Goal: Book appointment/travel/reservation

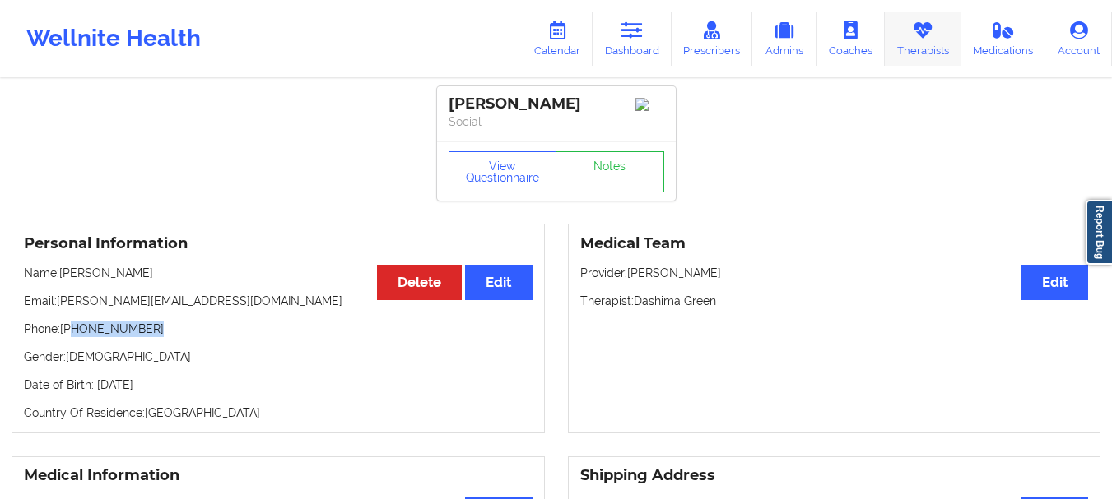
click at [942, 51] on link "Therapists" at bounding box center [922, 39] width 77 height 54
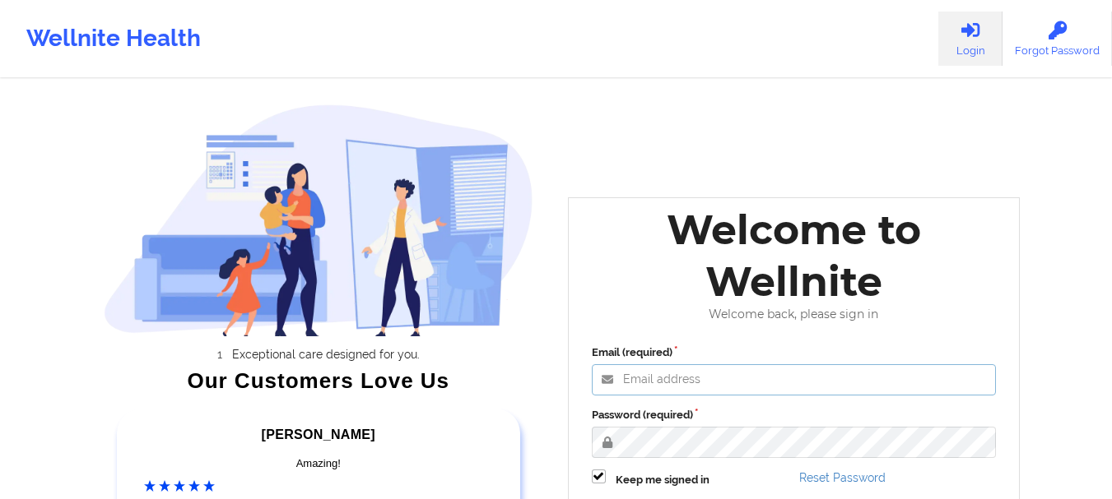
type input "foyindamola@wellnite.com"
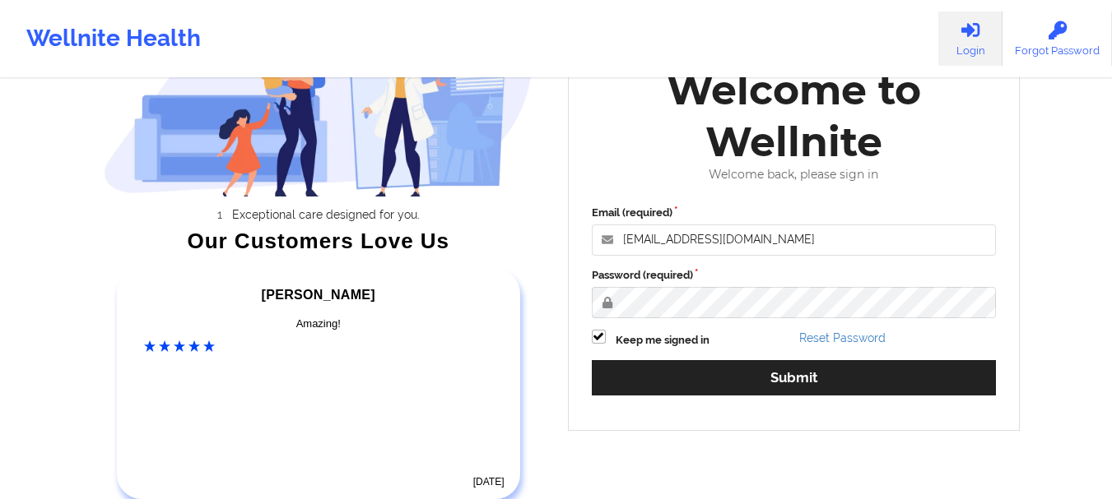
scroll to position [255, 0]
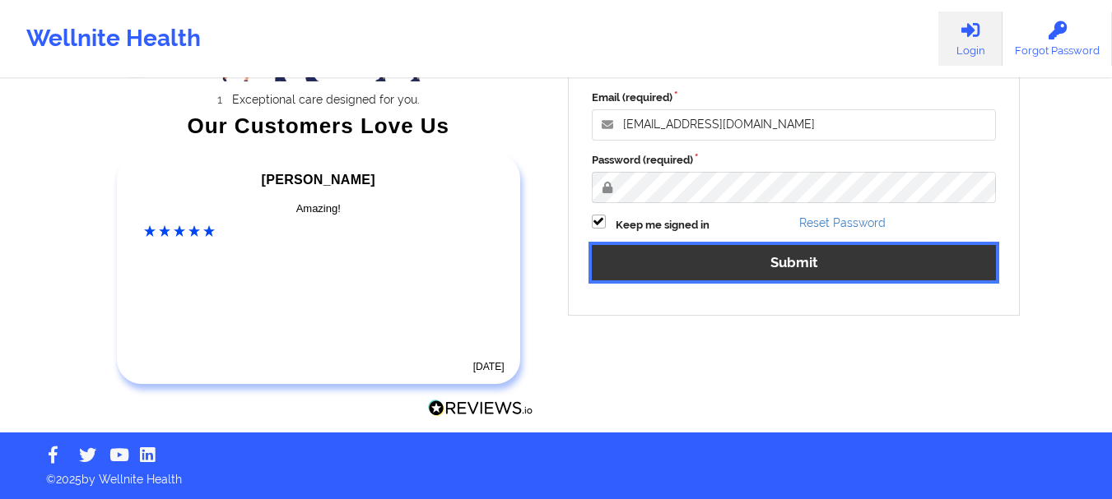
click at [776, 266] on button "Submit" at bounding box center [794, 262] width 405 height 35
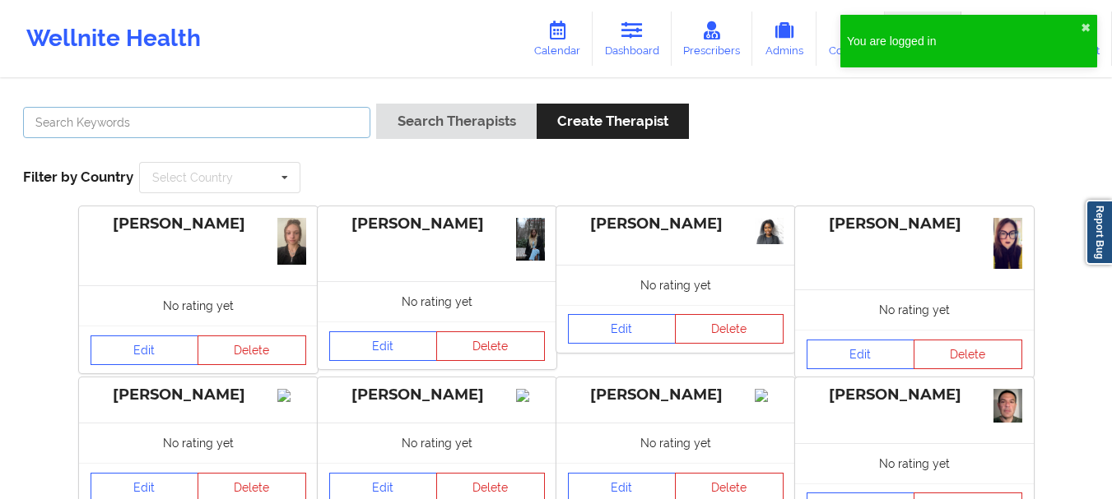
click at [81, 127] on input "text" at bounding box center [196, 122] width 347 height 31
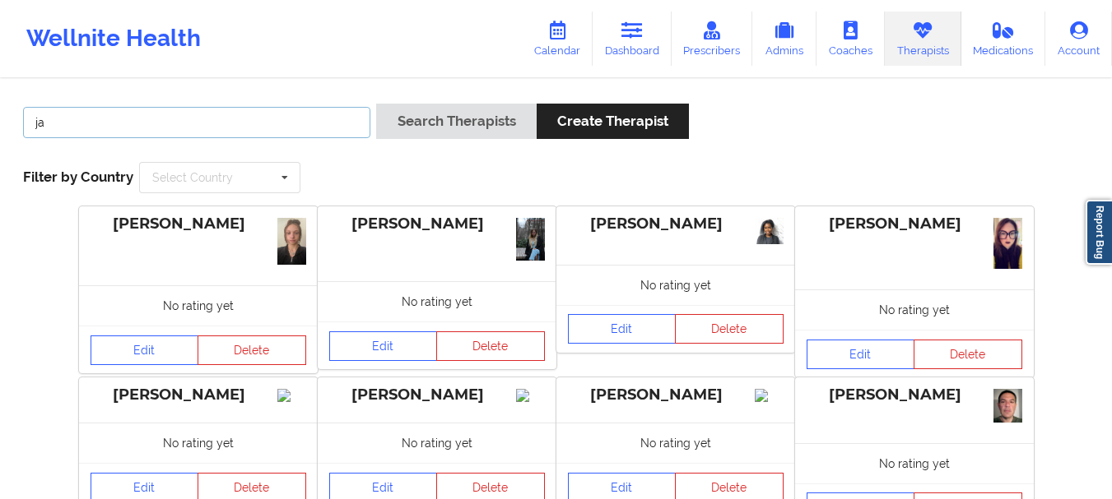
type input "j"
type input "raquel pereda"
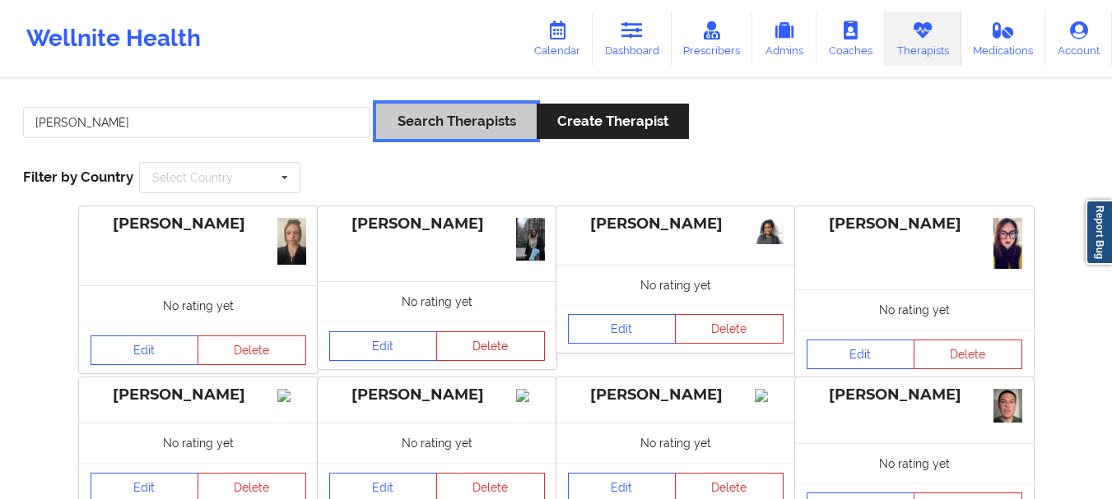
click at [440, 117] on button "Search Therapists" at bounding box center [456, 121] width 160 height 35
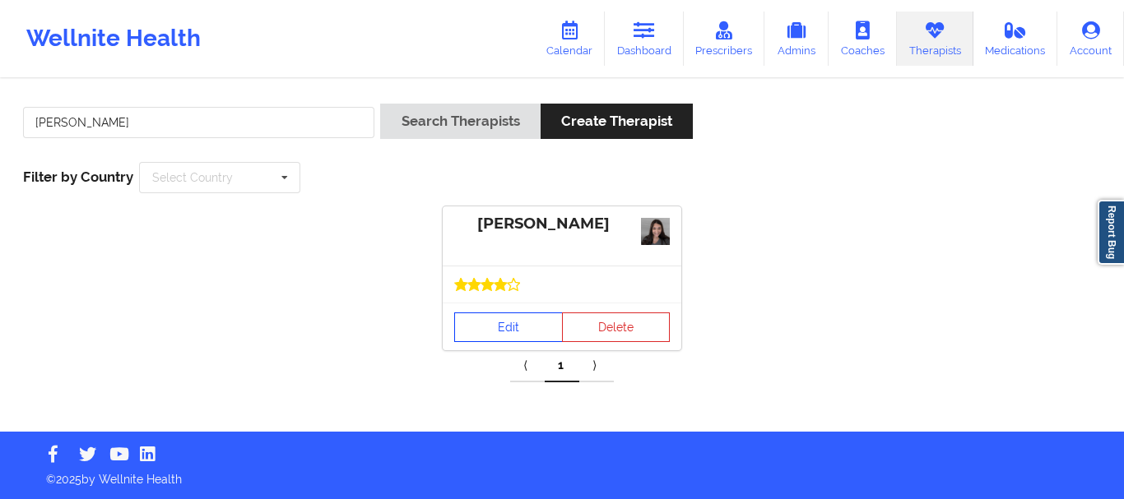
click at [487, 323] on link "Edit" at bounding box center [508, 328] width 109 height 30
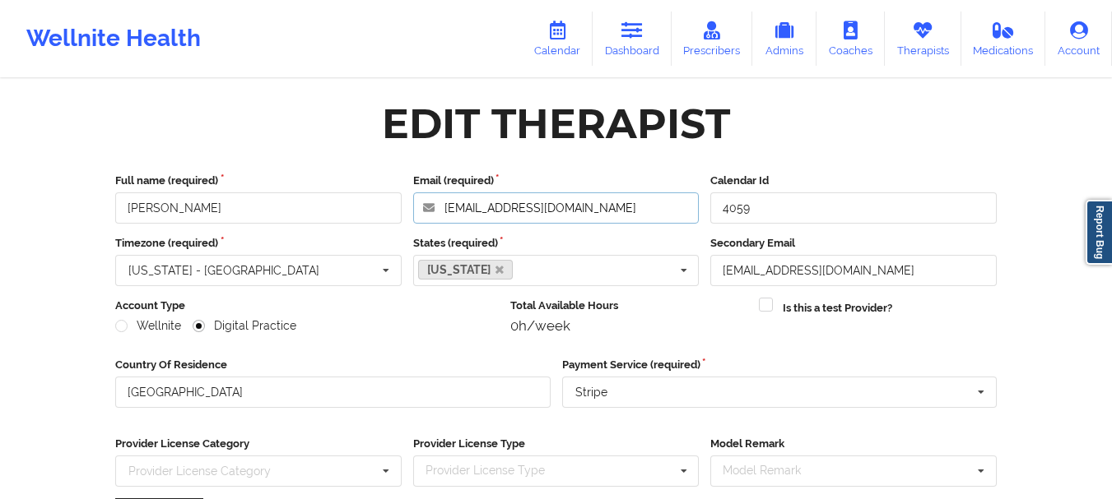
click at [556, 210] on input "raquel1864@gmail.com" at bounding box center [556, 208] width 286 height 31
click at [556, 211] on input "raquel1864@gmail.com" at bounding box center [556, 208] width 286 height 31
click at [630, 32] on icon at bounding box center [631, 30] width 21 height 18
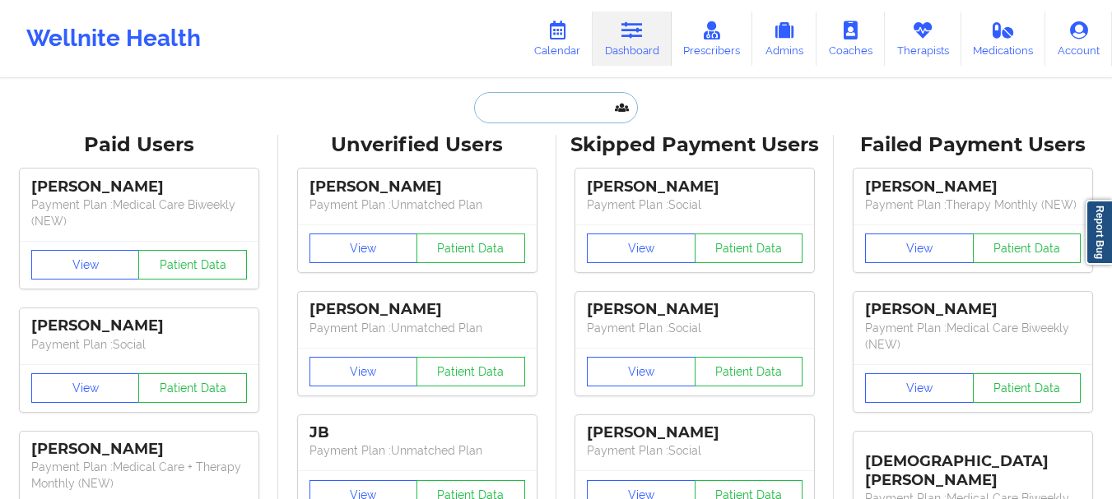
click at [539, 103] on input "text" at bounding box center [555, 107] width 163 height 31
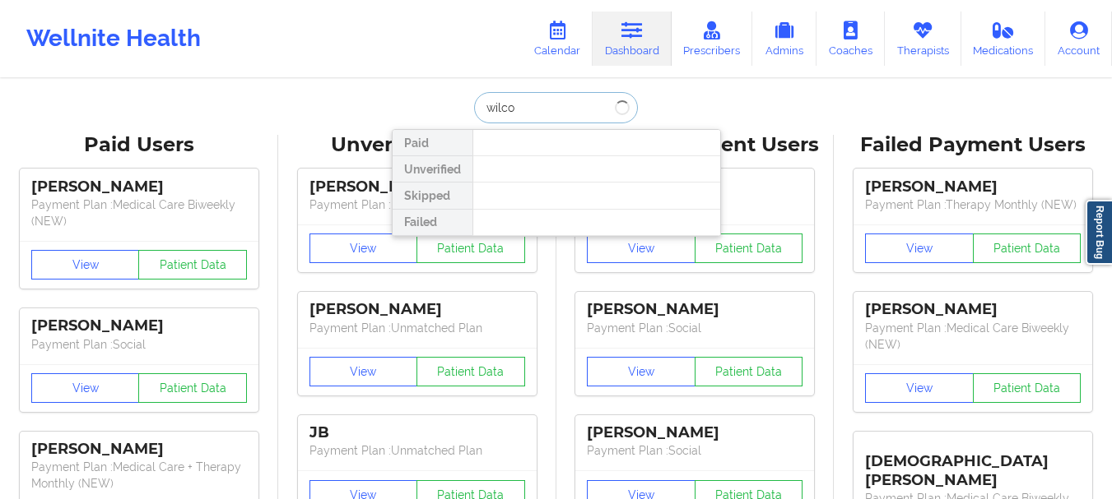
type input "wilcox"
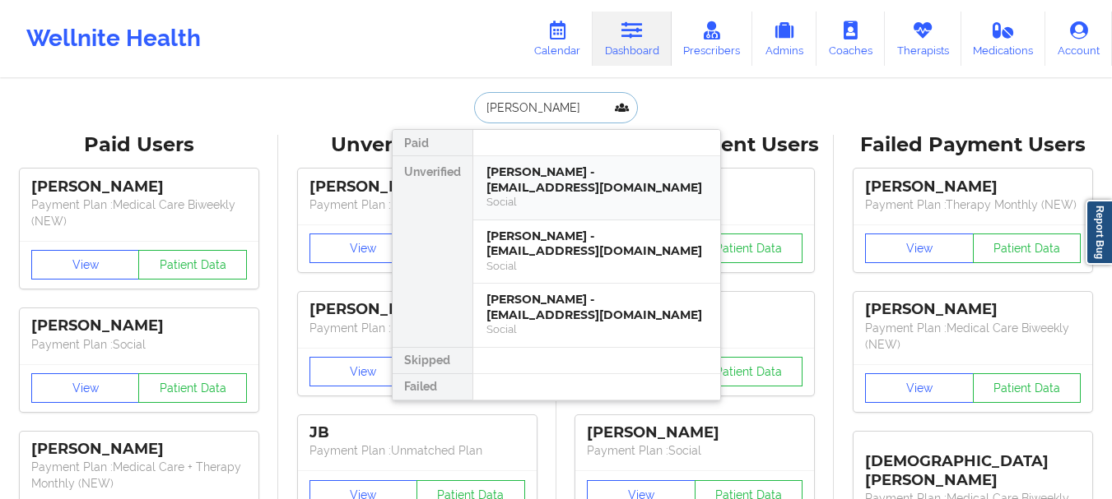
click at [561, 181] on div "Zachariah Wilcox - zkw95@yahoo.com" at bounding box center [596, 180] width 221 height 30
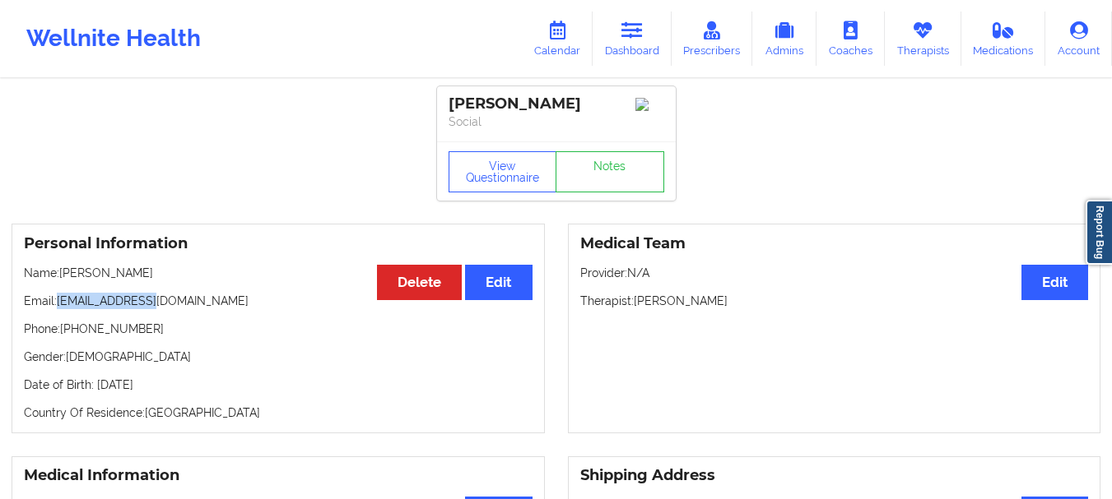
drag, startPoint x: 165, startPoint y: 299, endPoint x: 59, endPoint y: 306, distance: 105.5
click at [59, 306] on p "Email: zkw95@yahoo.com" at bounding box center [278, 301] width 508 height 16
copy p "zkw95@yahoo.com"
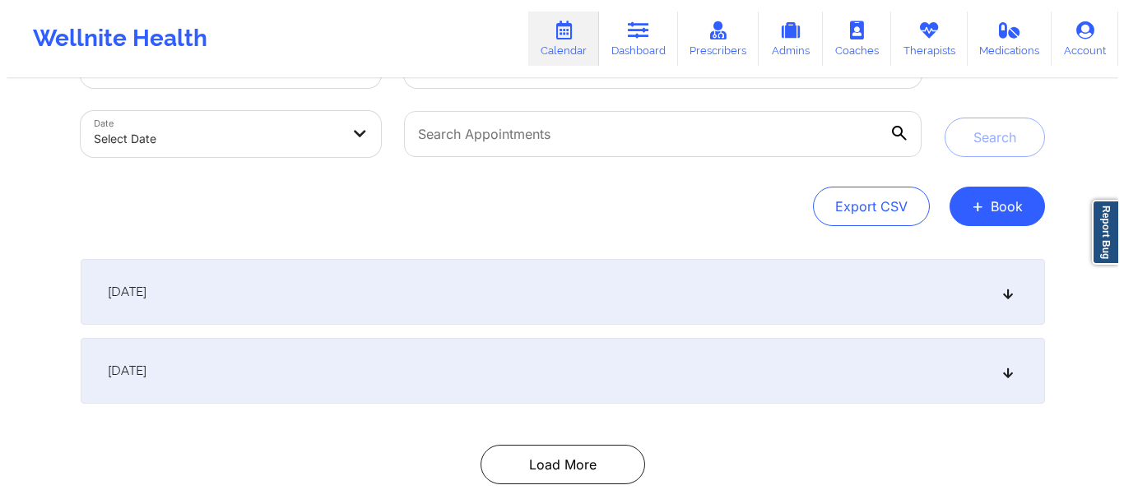
scroll to position [67, 0]
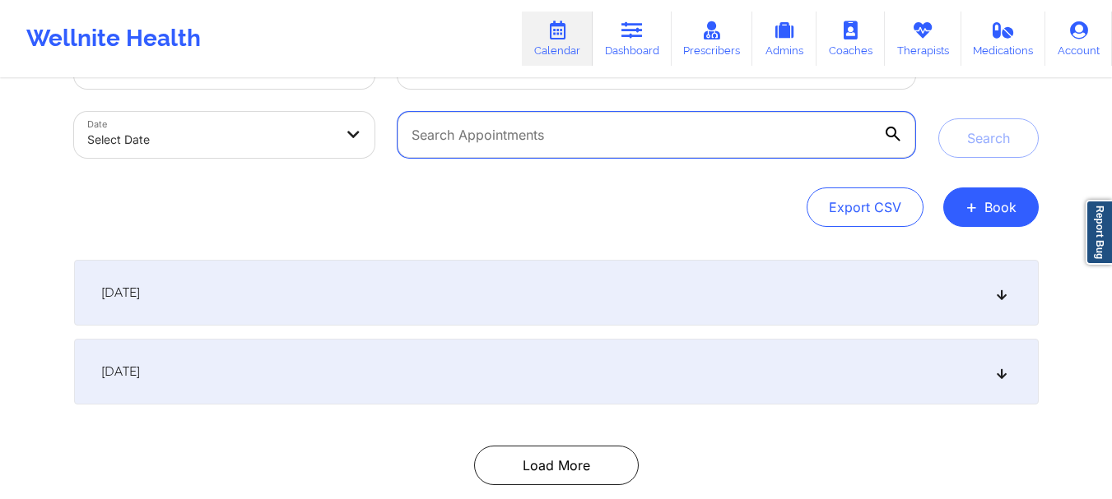
click at [565, 141] on input "text" at bounding box center [655, 135] width 517 height 46
paste input "zkw95@yahoo.com"
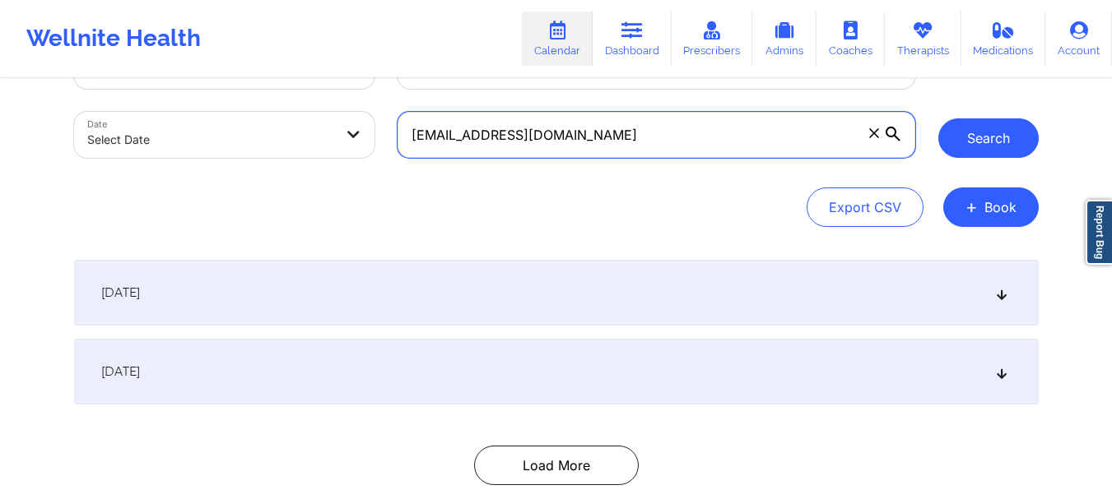
type input "zkw95@yahoo.com"
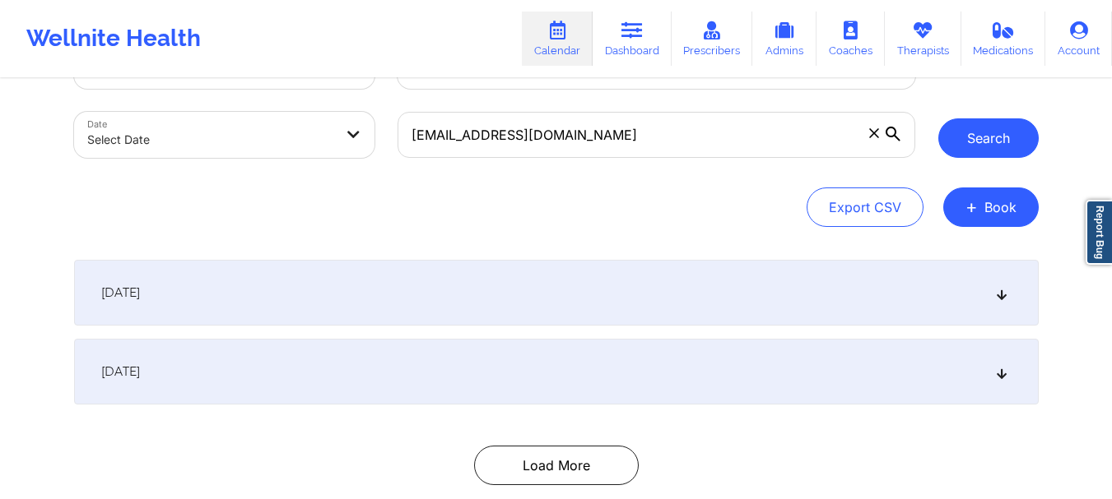
click at [991, 137] on button "Search" at bounding box center [988, 137] width 100 height 39
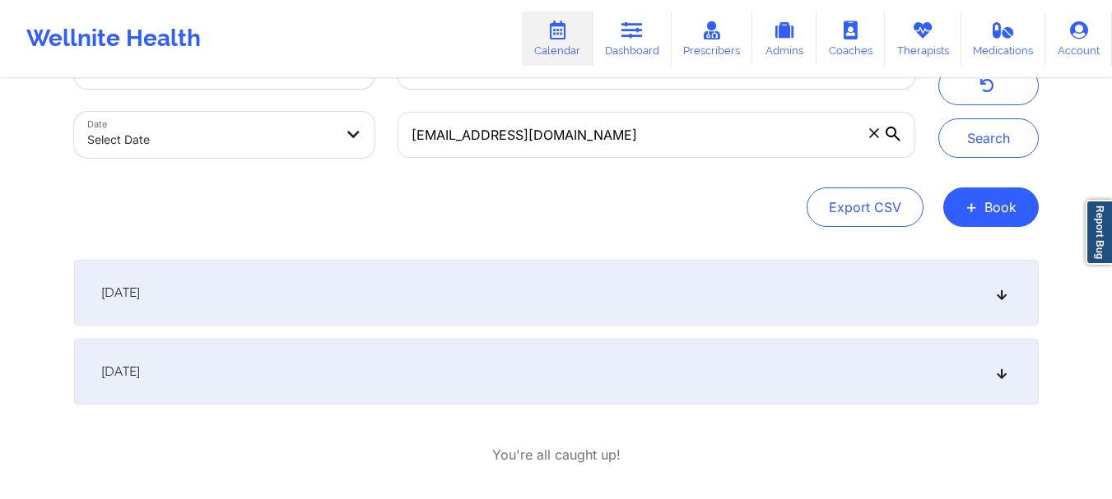
click at [996, 292] on icon at bounding box center [1001, 293] width 14 height 12
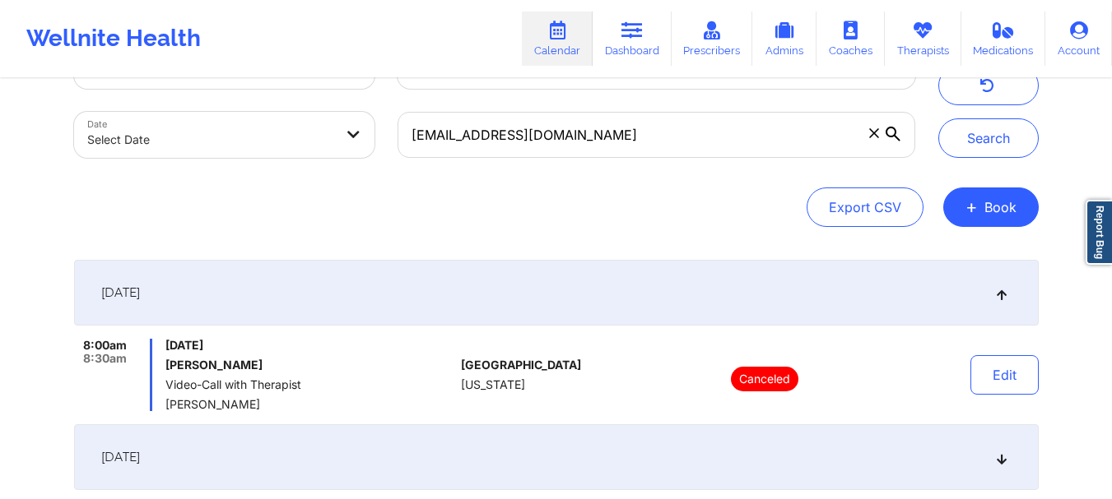
click at [996, 292] on icon at bounding box center [1001, 293] width 14 height 12
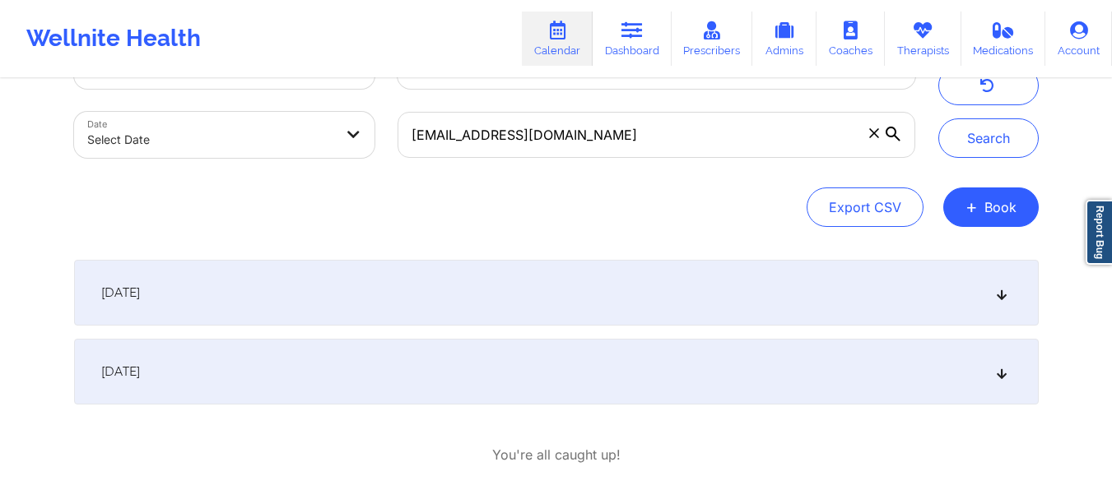
click at [997, 293] on icon at bounding box center [1001, 293] width 14 height 12
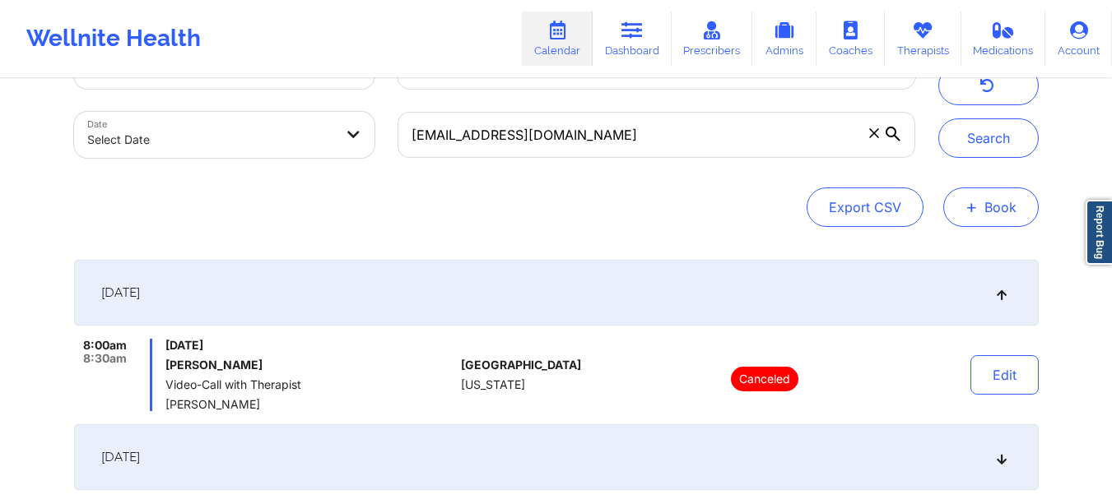
click at [956, 202] on button "+ Book" at bounding box center [990, 207] width 95 height 39
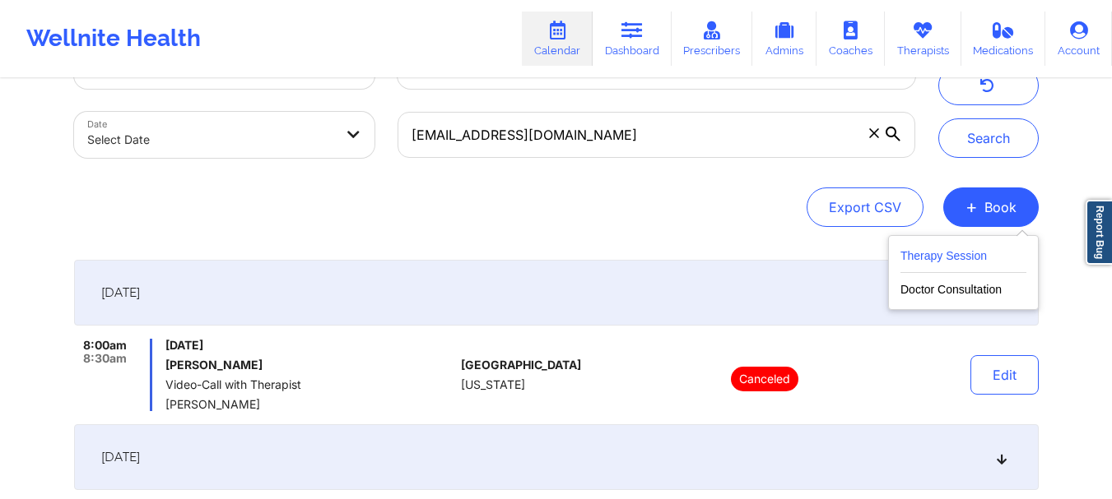
click at [935, 248] on button "Therapy Session" at bounding box center [963, 259] width 126 height 27
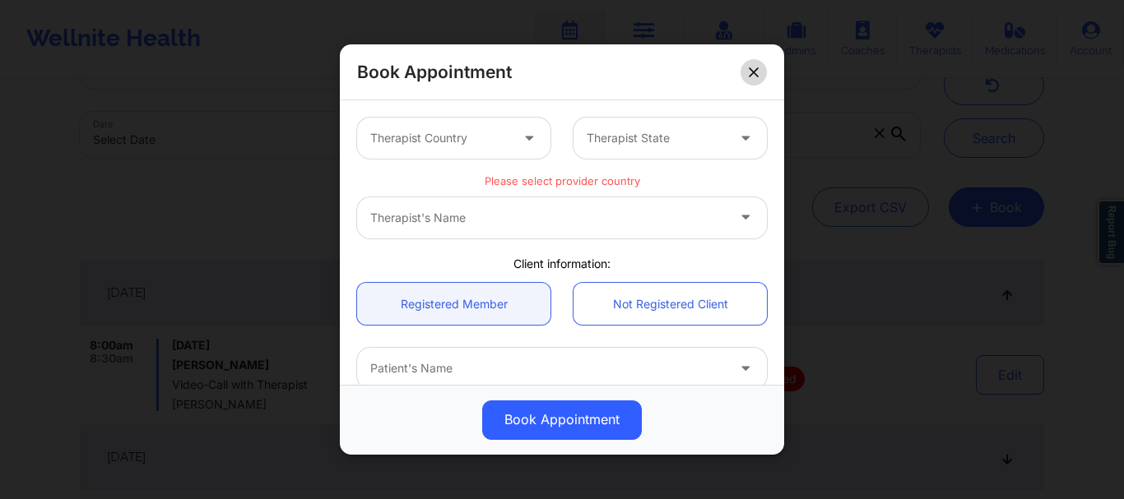
click at [748, 77] on button at bounding box center [753, 72] width 26 height 26
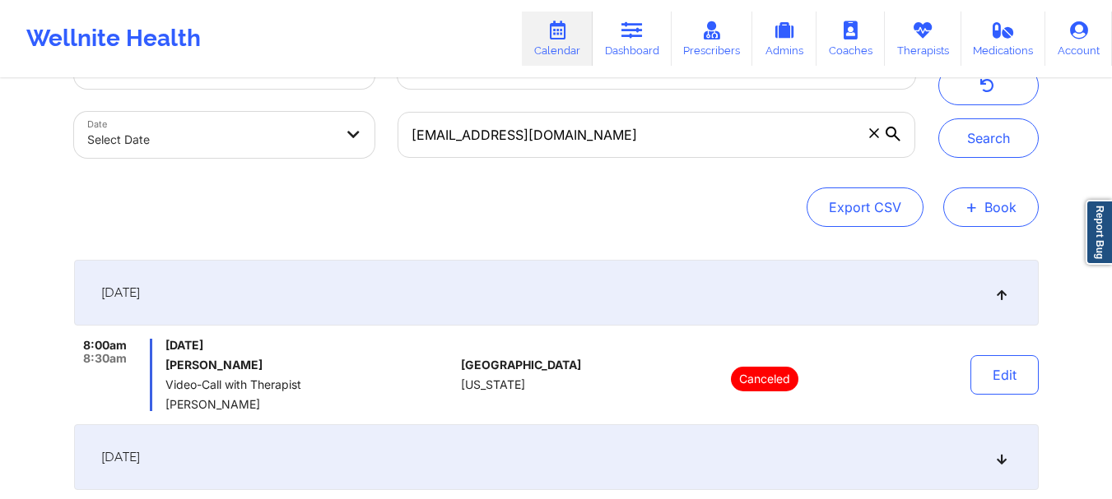
click at [999, 198] on button "+ Book" at bounding box center [990, 207] width 95 height 39
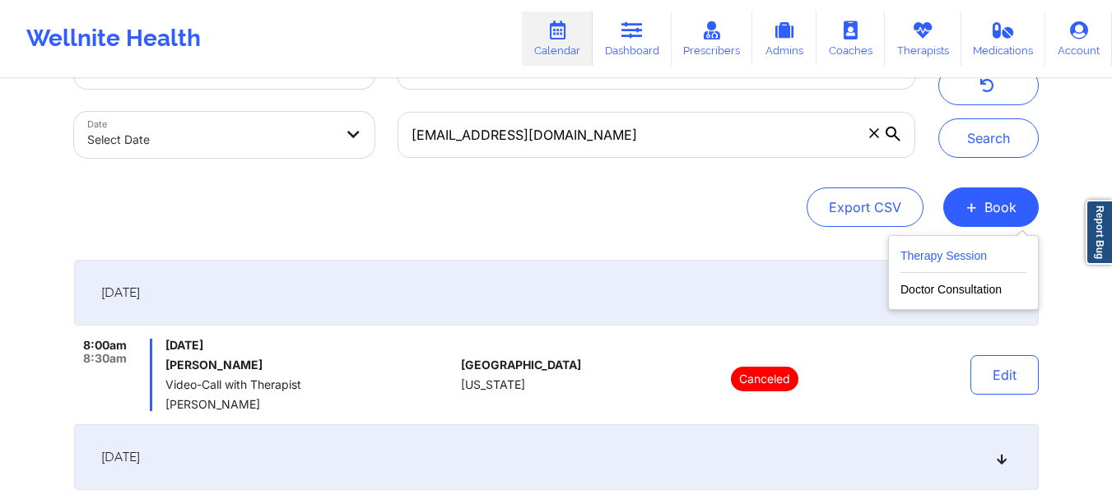
click at [931, 257] on button "Therapy Session" at bounding box center [963, 259] width 126 height 27
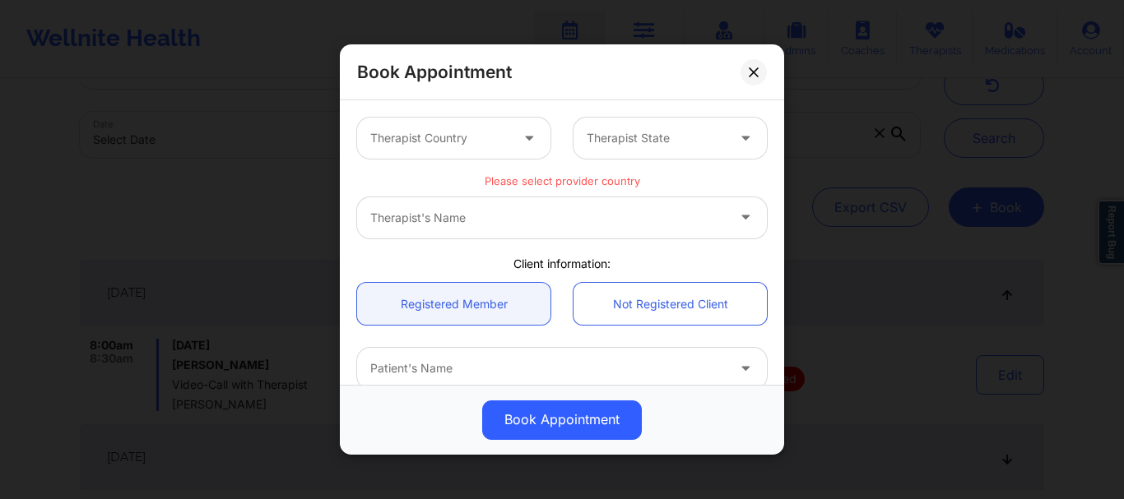
click at [446, 139] on div at bounding box center [439, 138] width 139 height 20
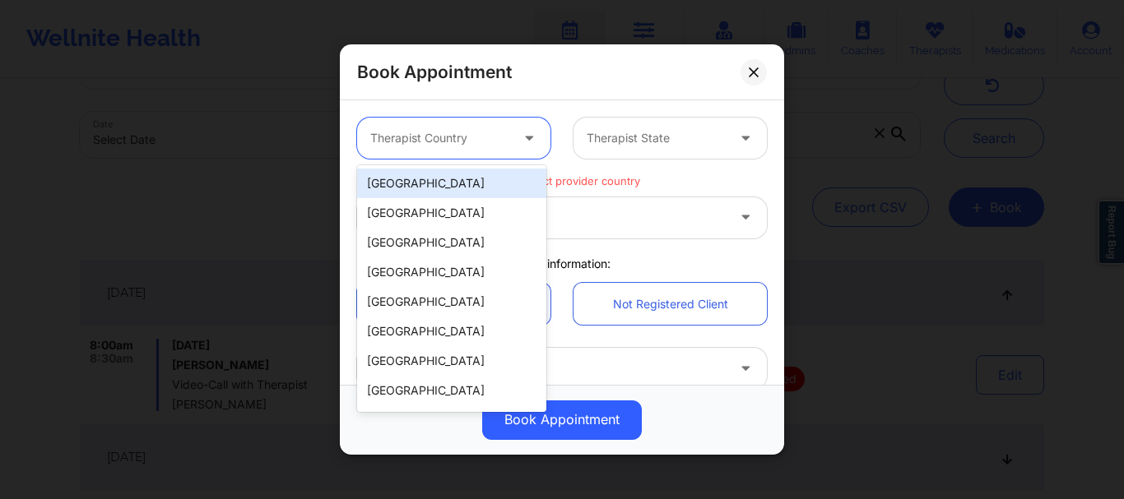
click at [425, 189] on div "[GEOGRAPHIC_DATA]" at bounding box center [451, 184] width 189 height 30
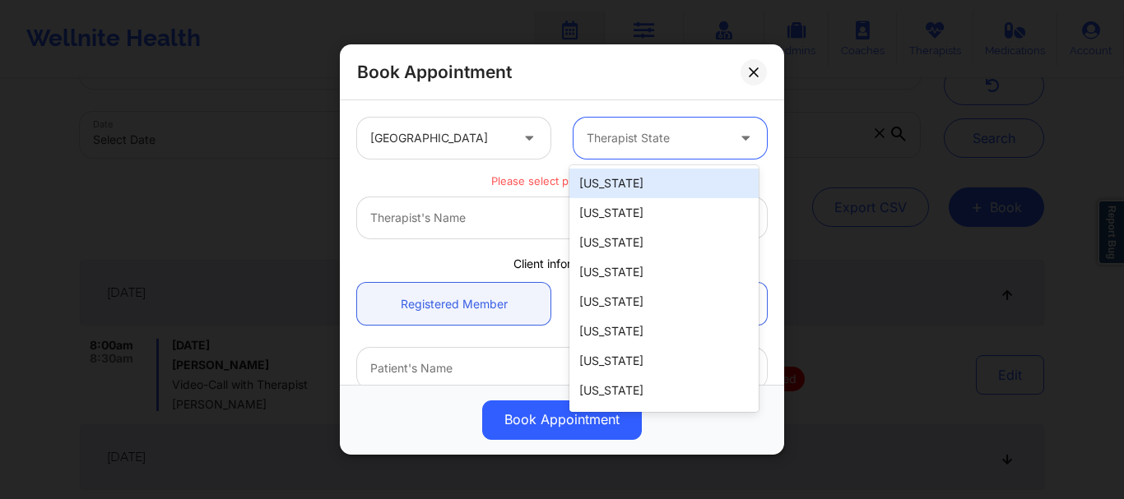
click at [608, 132] on div at bounding box center [656, 138] width 139 height 20
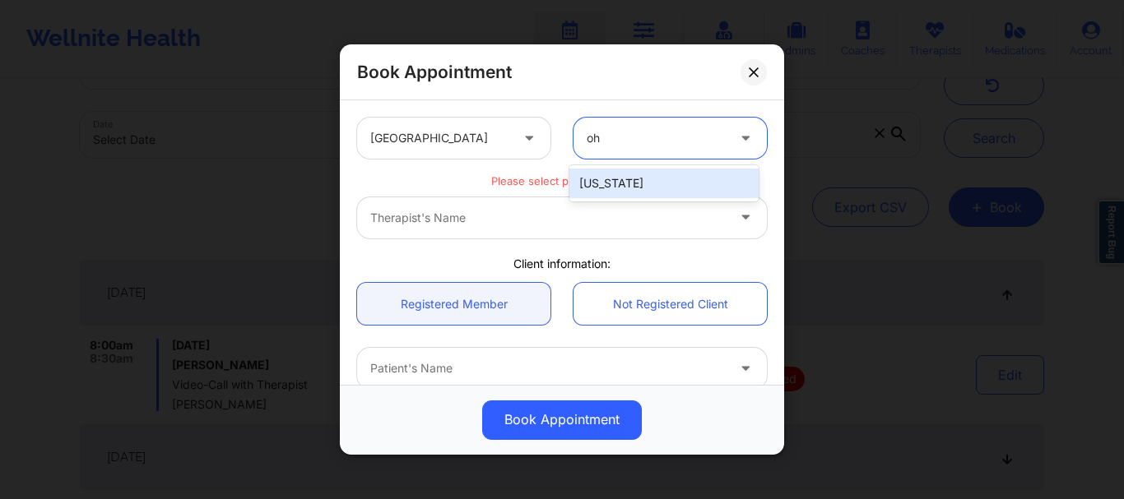
type input "ohi"
click at [601, 183] on div "Ohio" at bounding box center [663, 184] width 189 height 30
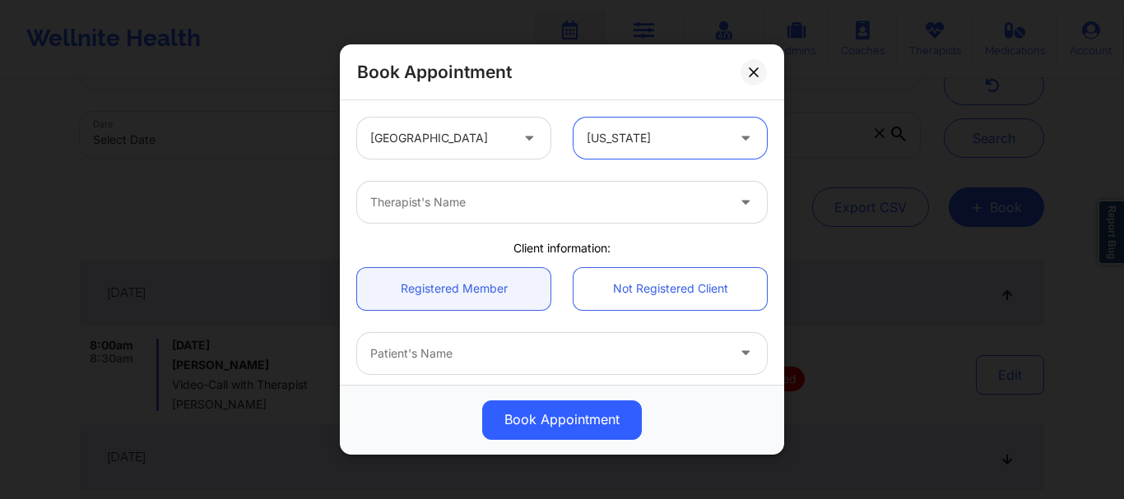
click at [512, 191] on div "Therapist's Name" at bounding box center [542, 202] width 370 height 41
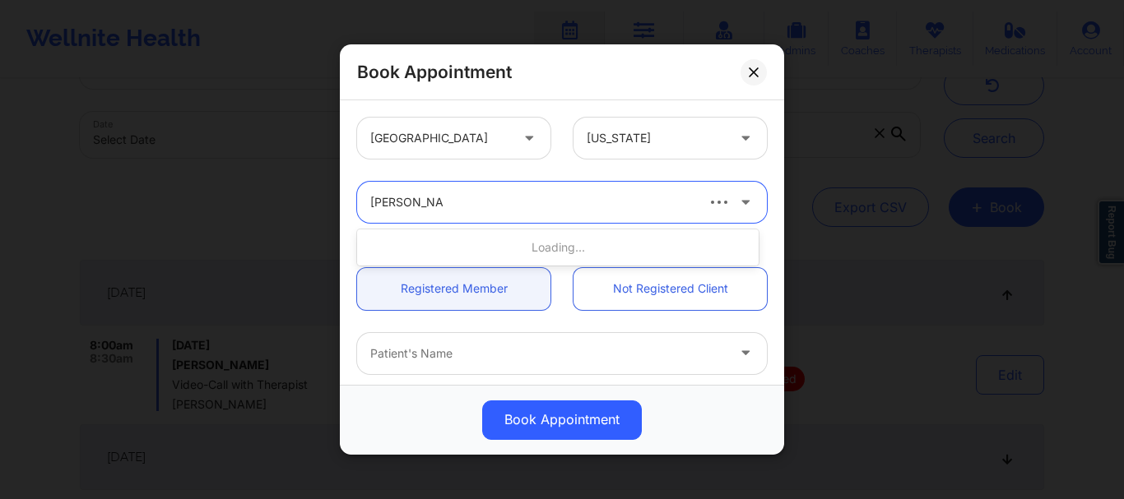
type input "raquel pereda"
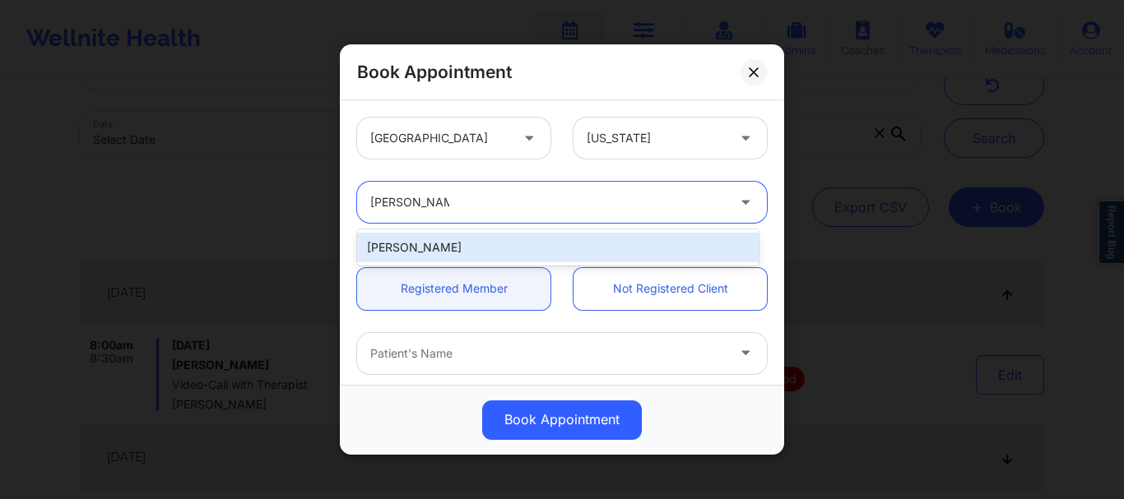
click at [476, 252] on div "[PERSON_NAME]" at bounding box center [558, 248] width 402 height 30
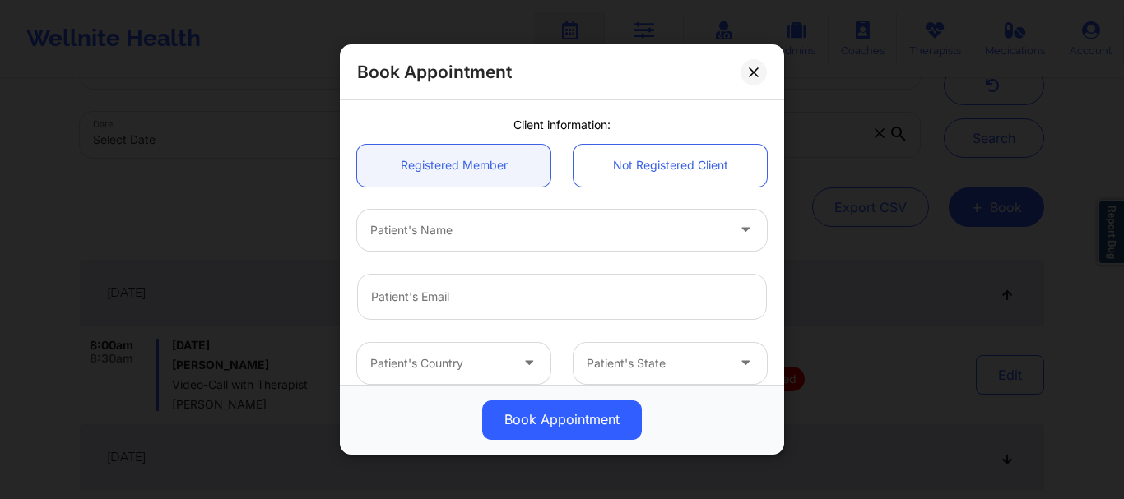
scroll to position [174, 0]
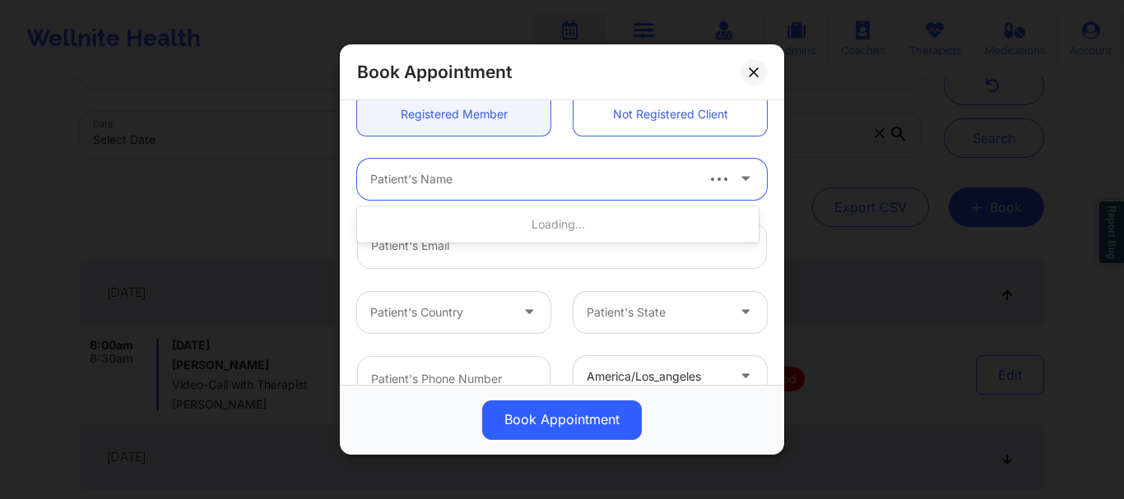
click at [389, 179] on div at bounding box center [531, 179] width 323 height 20
type input "[PERSON_NAME]"
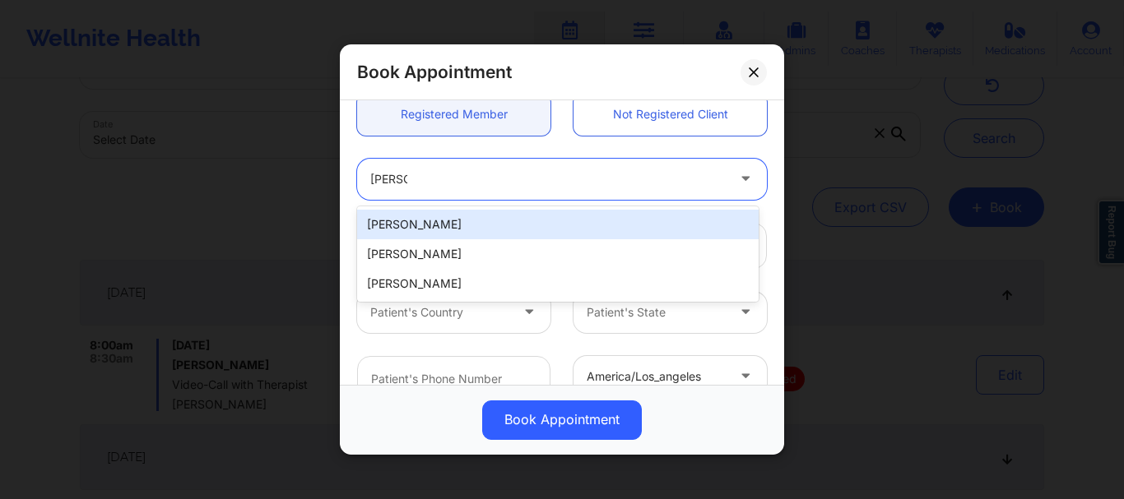
click at [420, 229] on div "[PERSON_NAME]" at bounding box center [558, 225] width 402 height 30
type input "[EMAIL_ADDRESS][DOMAIN_NAME]"
type input "[PHONE_NUMBER]"
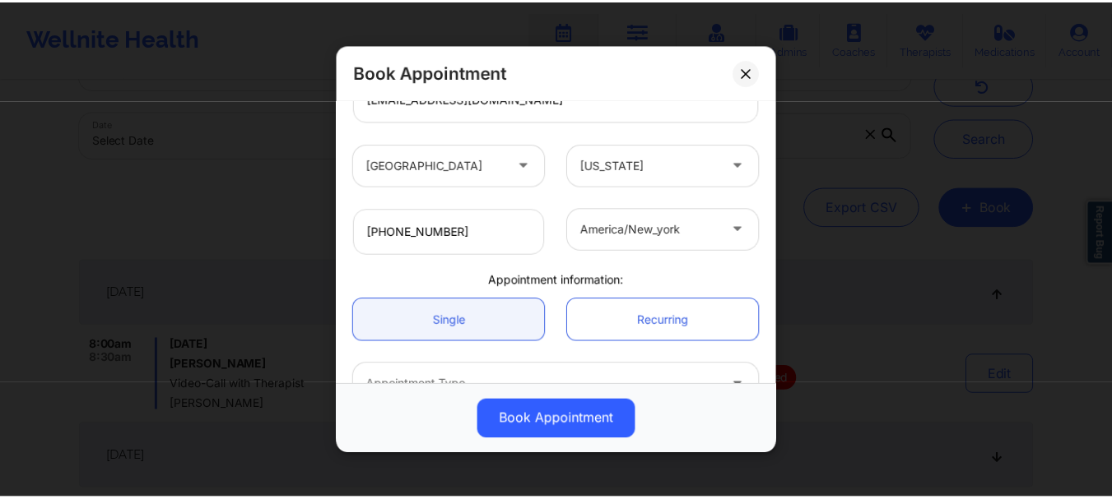
scroll to position [424, 0]
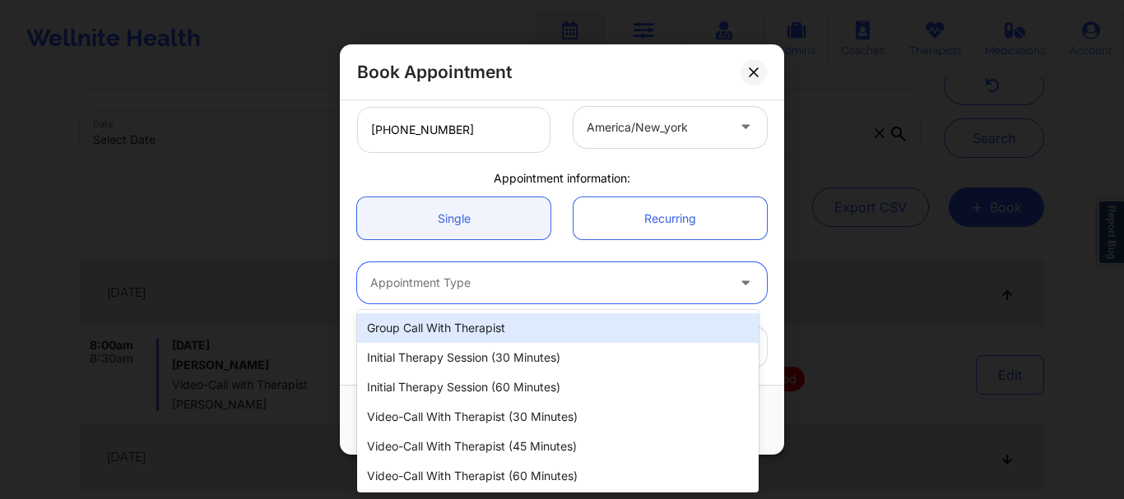
click at [394, 293] on div "Appointment Type" at bounding box center [542, 282] width 370 height 41
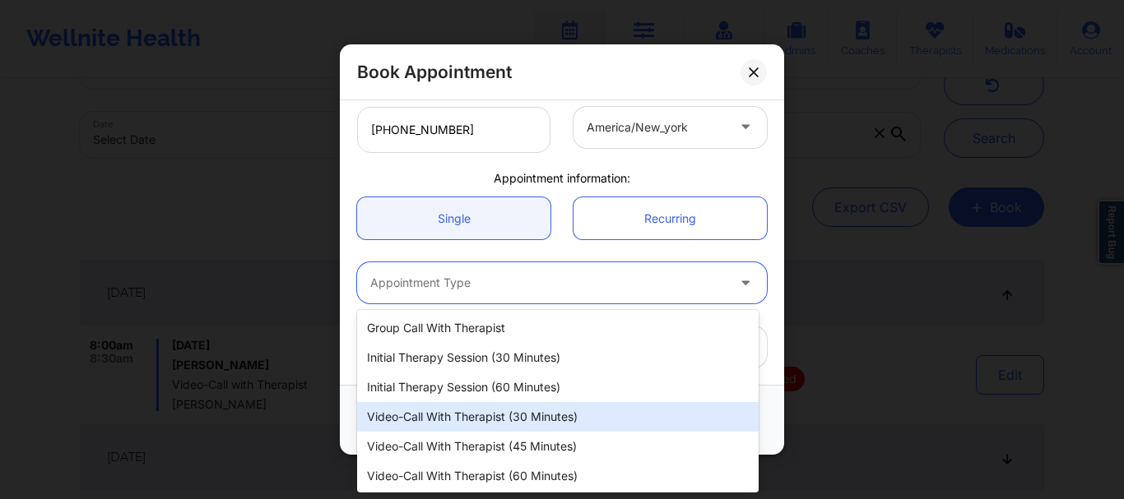
click at [457, 417] on div "Video-Call with Therapist (30 minutes)" at bounding box center [558, 417] width 402 height 30
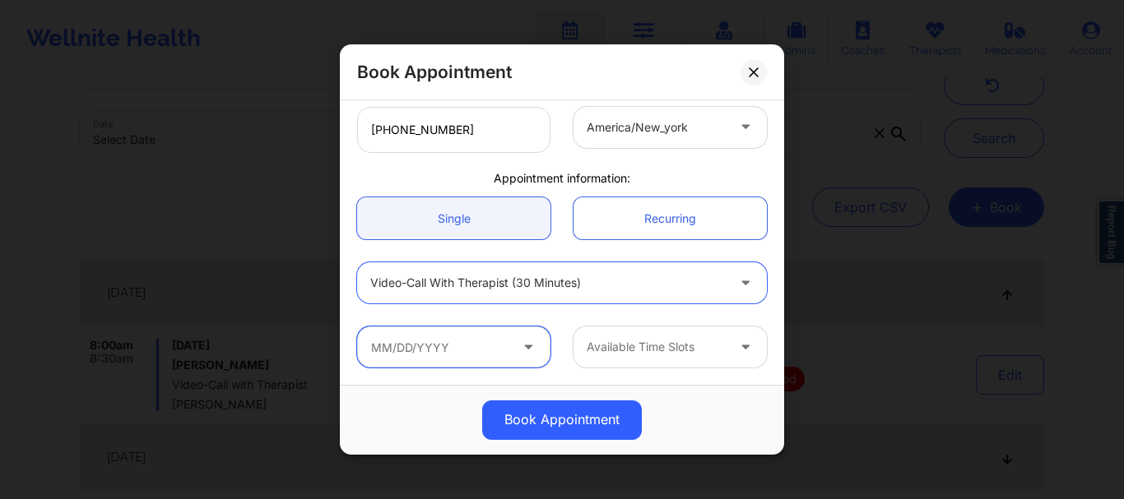
click at [425, 364] on input "text" at bounding box center [453, 347] width 193 height 41
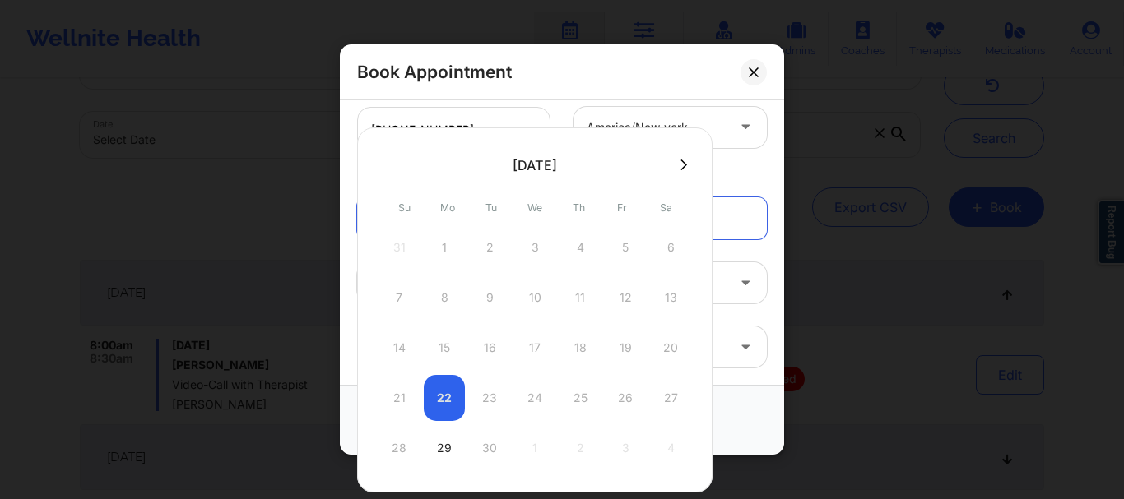
click at [447, 420] on div "21 22 23 24 25 26 27" at bounding box center [534, 398] width 313 height 46
click at [442, 401] on div "21 22 23 24 25 26 27" at bounding box center [534, 398] width 313 height 46
click at [441, 400] on div "21 22 23 24 25 26 27" at bounding box center [534, 398] width 313 height 46
click at [505, 389] on div "21 22 23 24 25 26 27" at bounding box center [534, 398] width 313 height 46
click at [448, 449] on div "29" at bounding box center [444, 448] width 41 height 46
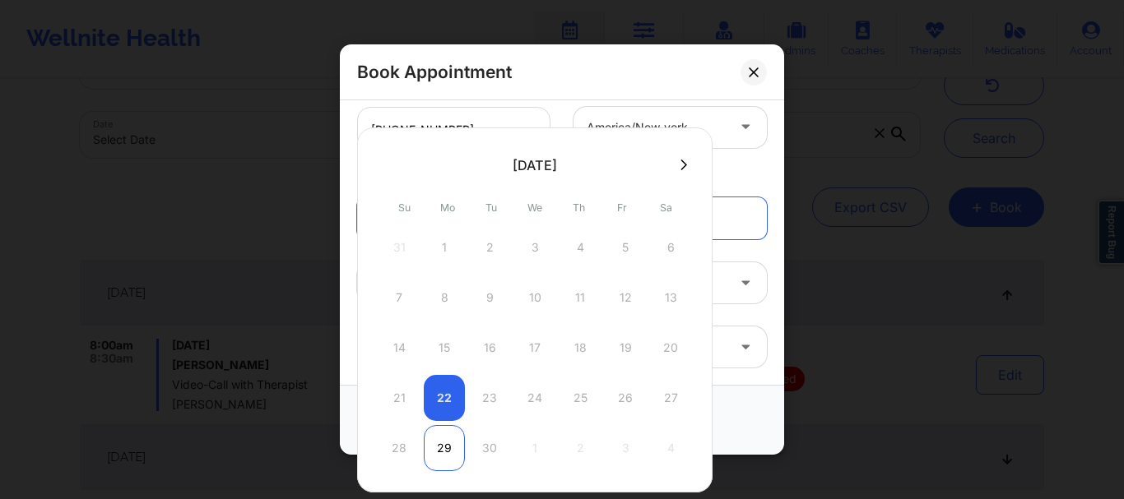
type input "09/29/2025"
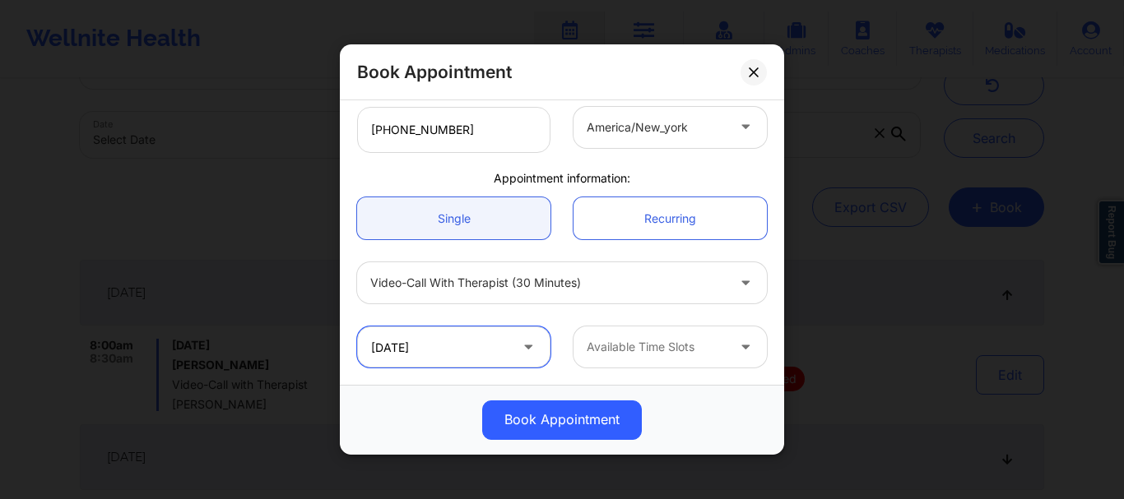
click at [423, 344] on input "09/29/2025" at bounding box center [453, 347] width 193 height 41
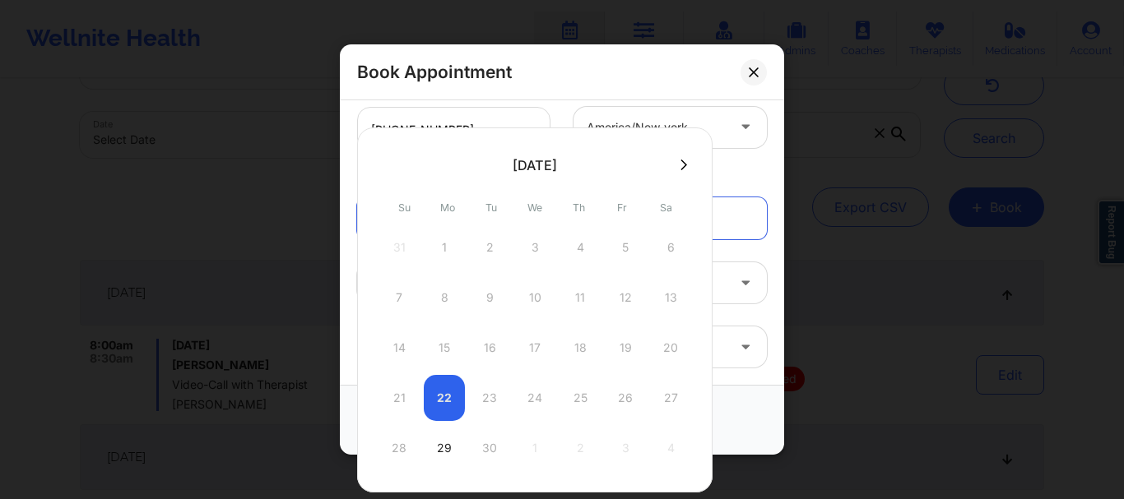
click at [459, 399] on div "21 22 23 24 25 26 27" at bounding box center [534, 398] width 313 height 46
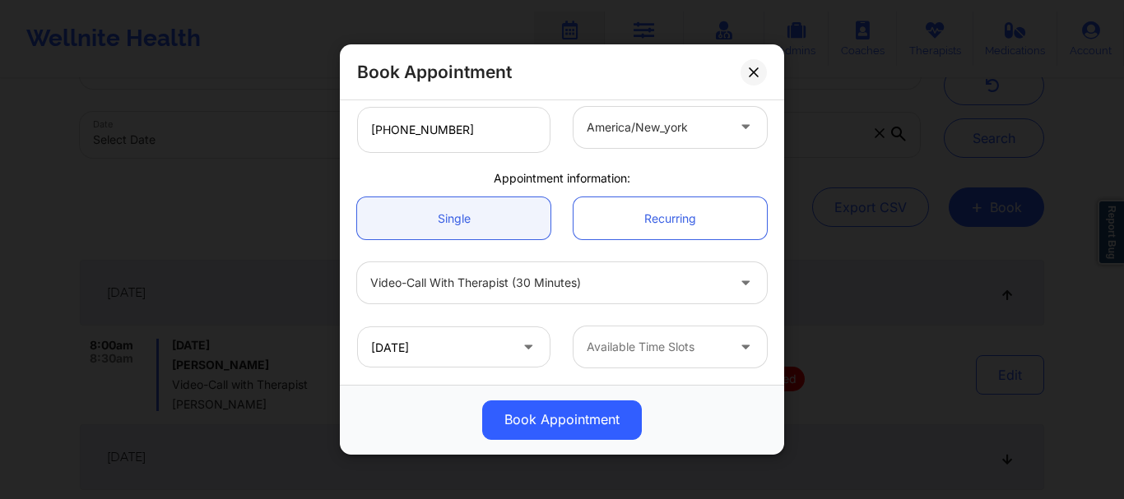
click at [739, 157] on div "+1740-288-6461 america/new_york" at bounding box center [562, 129] width 433 height 69
click at [616, 351] on div at bounding box center [656, 348] width 139 height 20
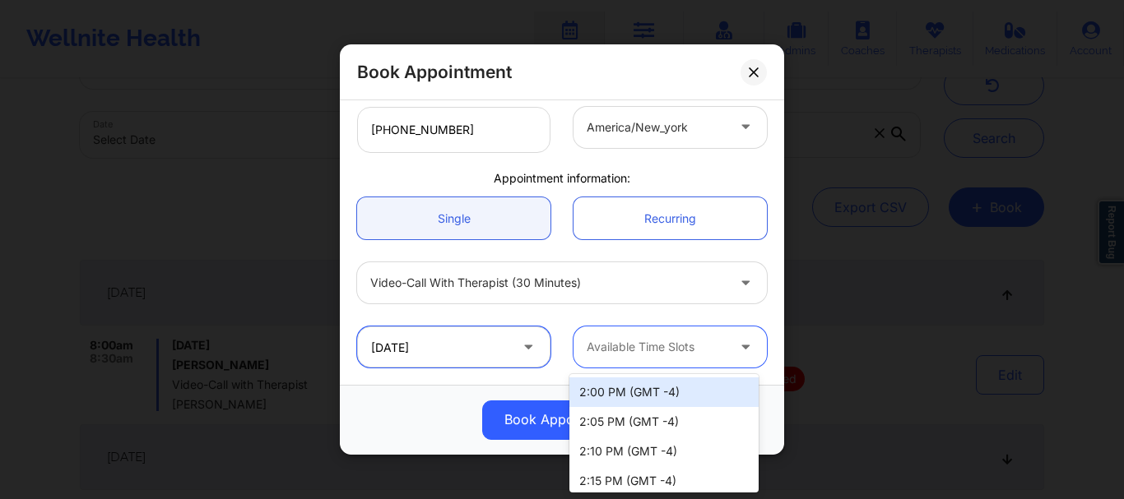
click at [504, 346] on input "09/29/2025" at bounding box center [453, 347] width 193 height 41
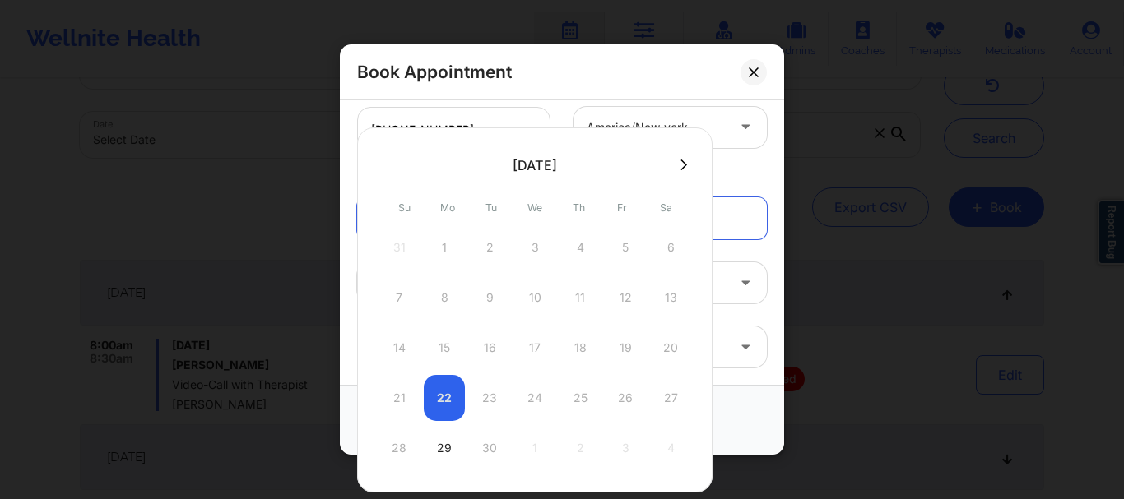
click at [490, 388] on div "21 22 23 24 25 26 27" at bounding box center [534, 398] width 313 height 46
click at [494, 445] on div "28 29 30 1 2 3 4" at bounding box center [534, 448] width 313 height 46
click at [638, 386] on div "21 22 23 24 25 26 27" at bounding box center [534, 398] width 313 height 46
click at [753, 79] on button at bounding box center [753, 72] width 26 height 26
